Goal: Transaction & Acquisition: Book appointment/travel/reservation

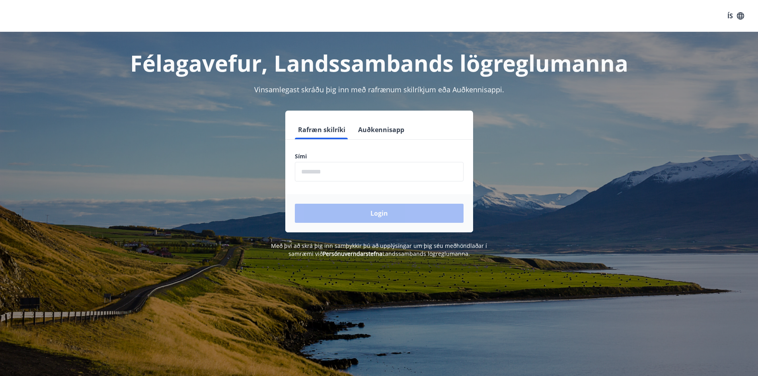
click at [333, 174] on input "phone" at bounding box center [379, 172] width 169 height 20
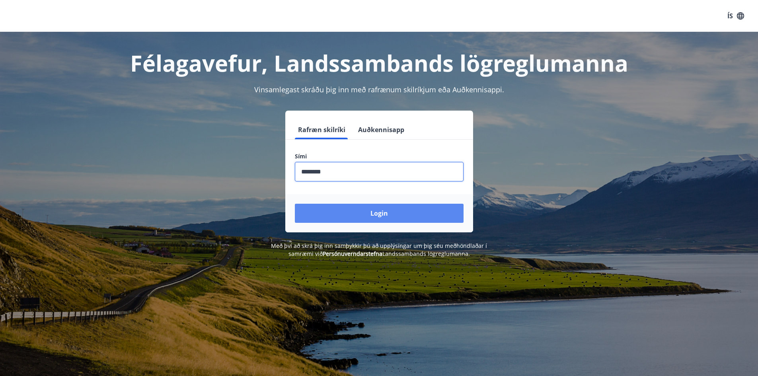
type input "********"
click at [385, 211] on button "Login" at bounding box center [379, 213] width 169 height 19
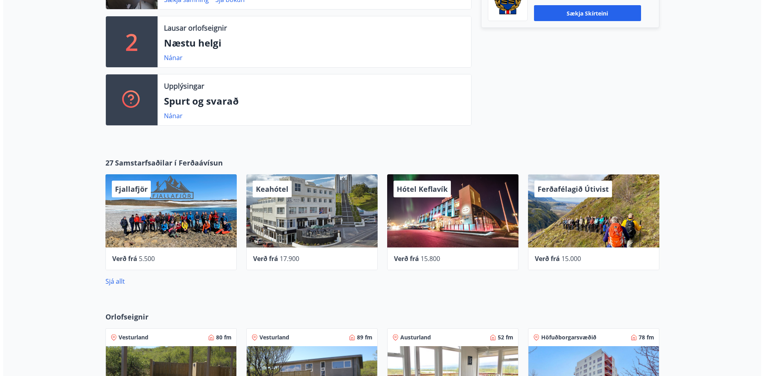
scroll to position [358, 0]
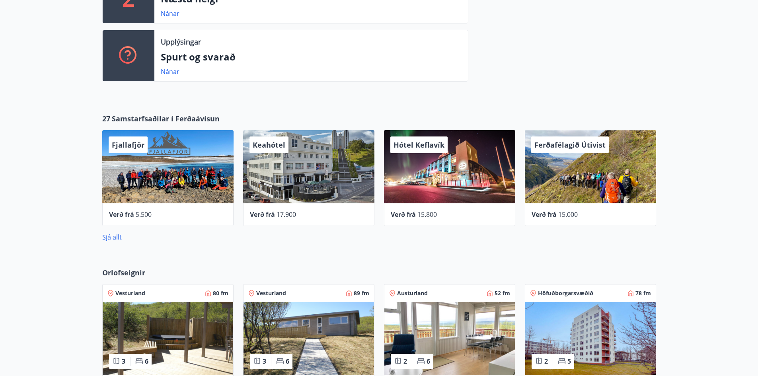
click at [272, 188] on div "Keahótel" at bounding box center [308, 166] width 131 height 73
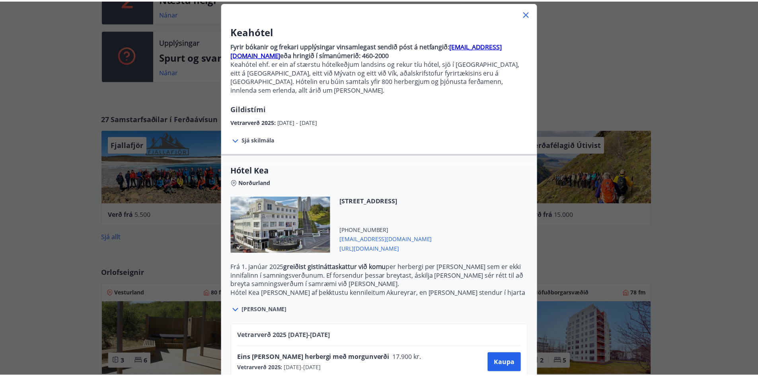
scroll to position [0, 0]
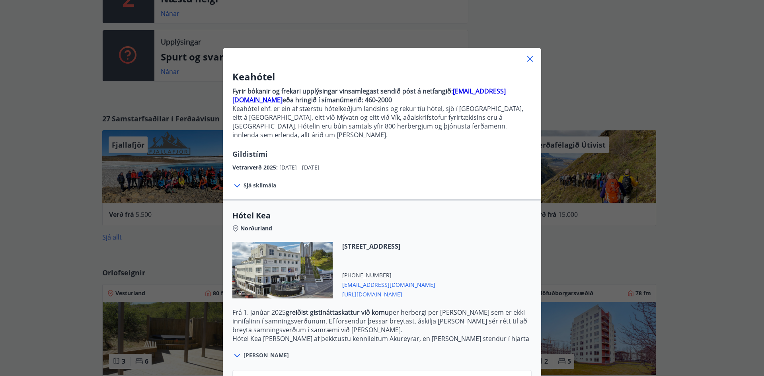
click at [528, 60] on icon at bounding box center [530, 59] width 6 height 6
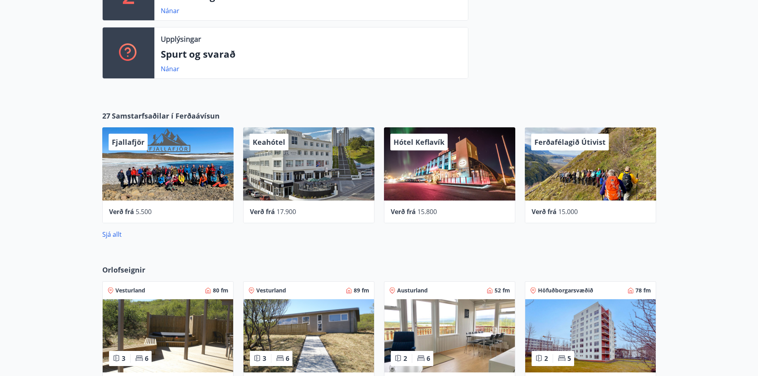
scroll to position [360, 0]
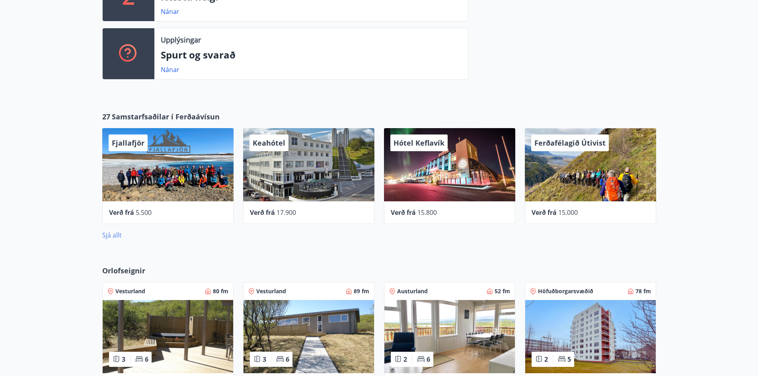
click at [111, 234] on link "Sjá allt" at bounding box center [112, 235] width 20 height 9
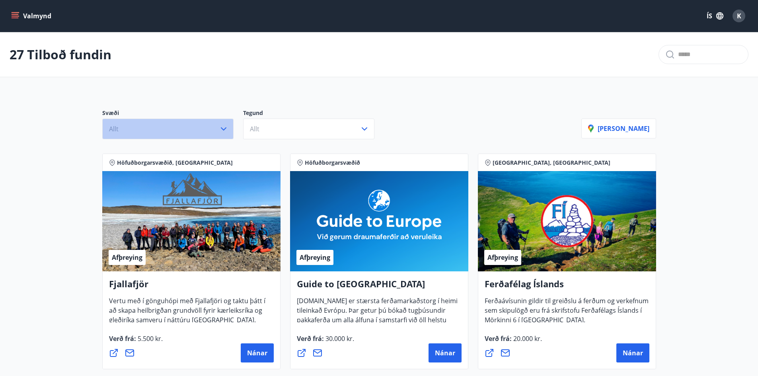
click at [221, 125] on icon "button" at bounding box center [224, 129] width 10 height 10
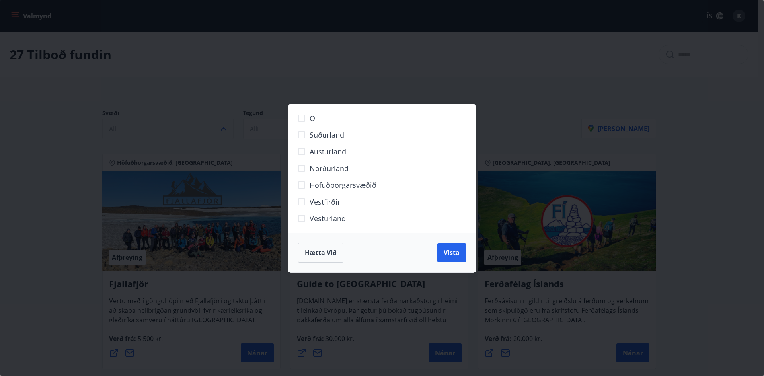
click at [310, 185] on span "Höfuðborgarsvæðið" at bounding box center [343, 185] width 67 height 10
click at [454, 254] on span "Vista" at bounding box center [452, 252] width 16 height 9
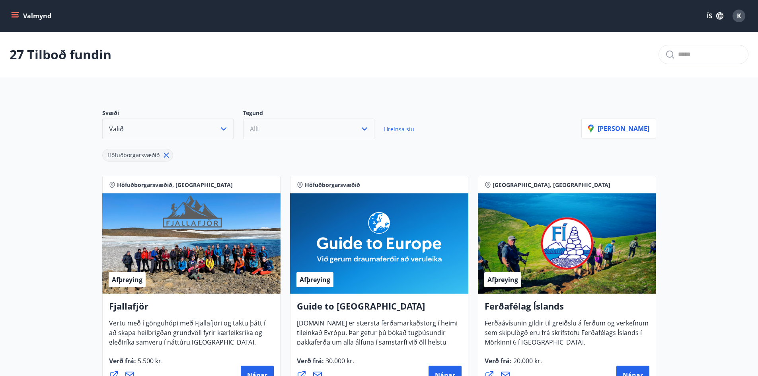
click at [274, 133] on button "Allt" at bounding box center [308, 129] width 131 height 21
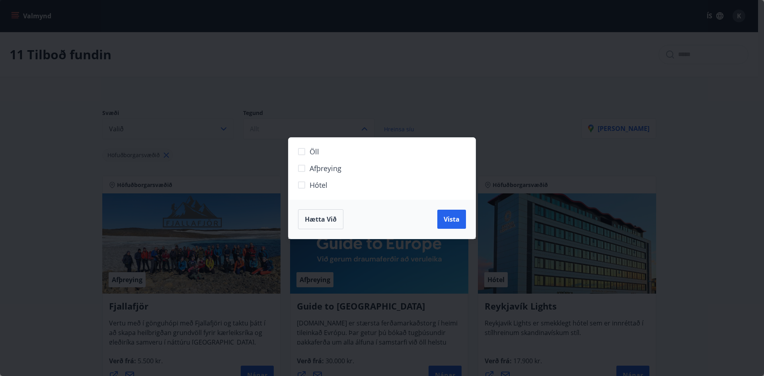
click at [315, 183] on span "Hótel" at bounding box center [319, 185] width 18 height 10
click at [455, 223] on span "Vista" at bounding box center [452, 219] width 16 height 9
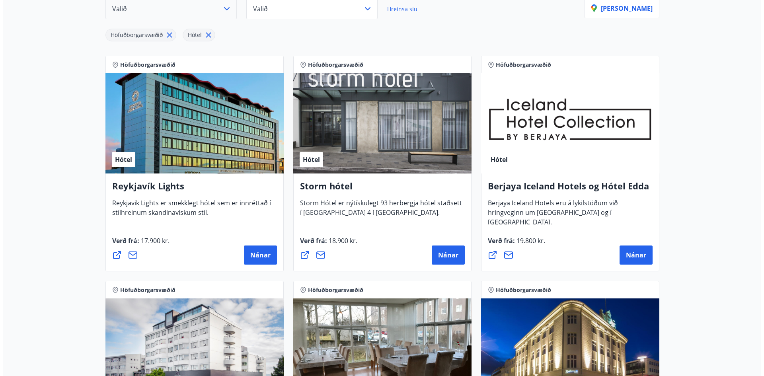
scroll to position [159, 0]
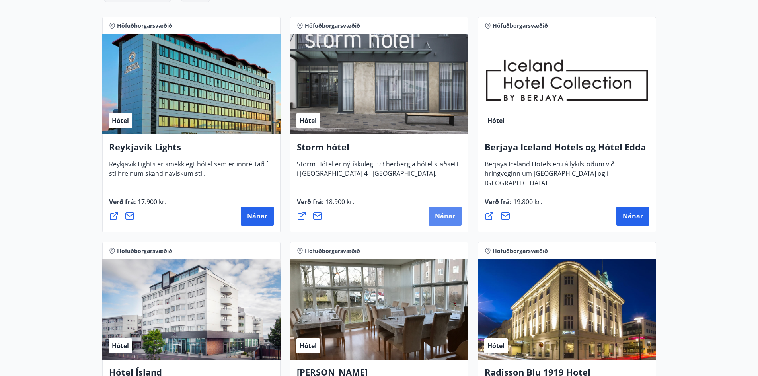
click at [444, 218] on span "Nánar" at bounding box center [445, 216] width 20 height 9
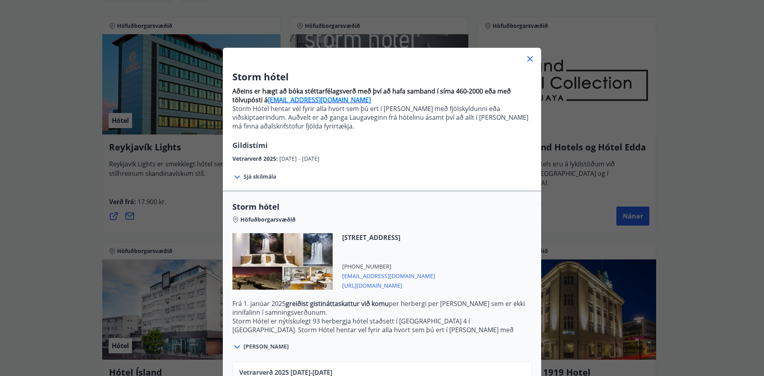
click at [271, 177] on span "Sjá skilmála" at bounding box center [260, 177] width 33 height 8
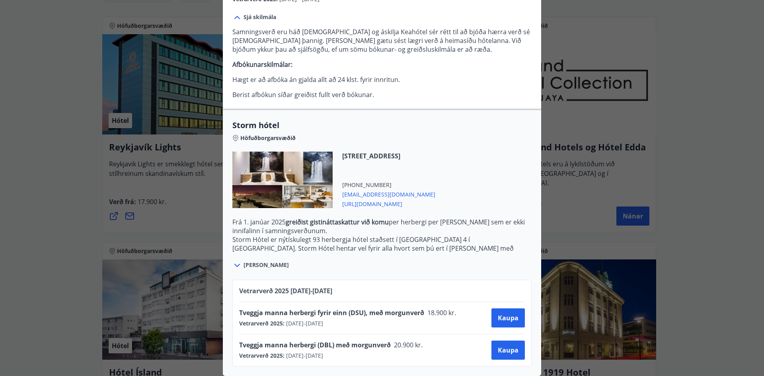
scroll to position [166, 0]
click at [250, 261] on span "[PERSON_NAME]" at bounding box center [266, 265] width 45 height 8
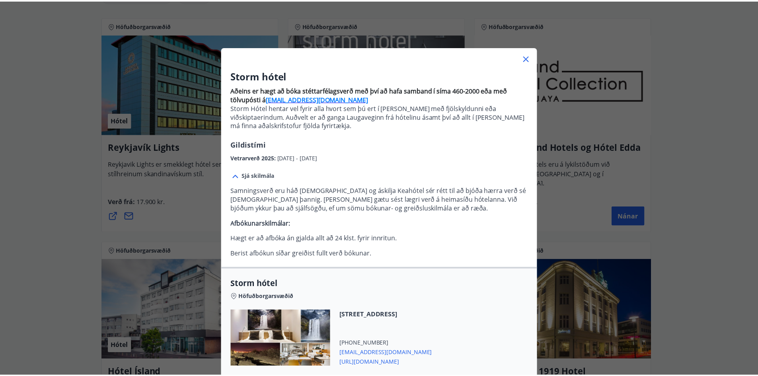
scroll to position [0, 0]
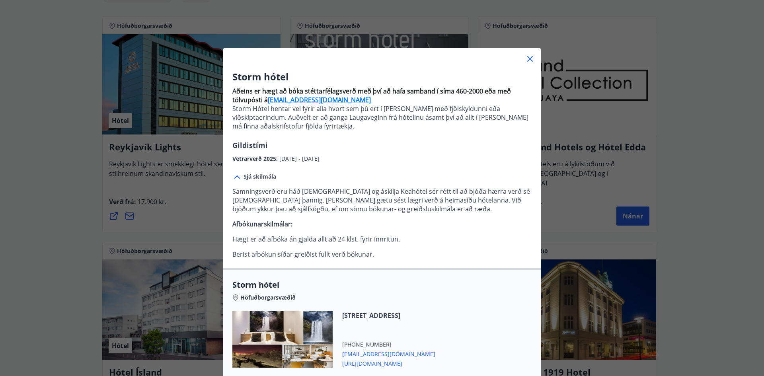
click at [525, 59] on icon at bounding box center [530, 59] width 10 height 10
